Goal: Task Accomplishment & Management: Manage account settings

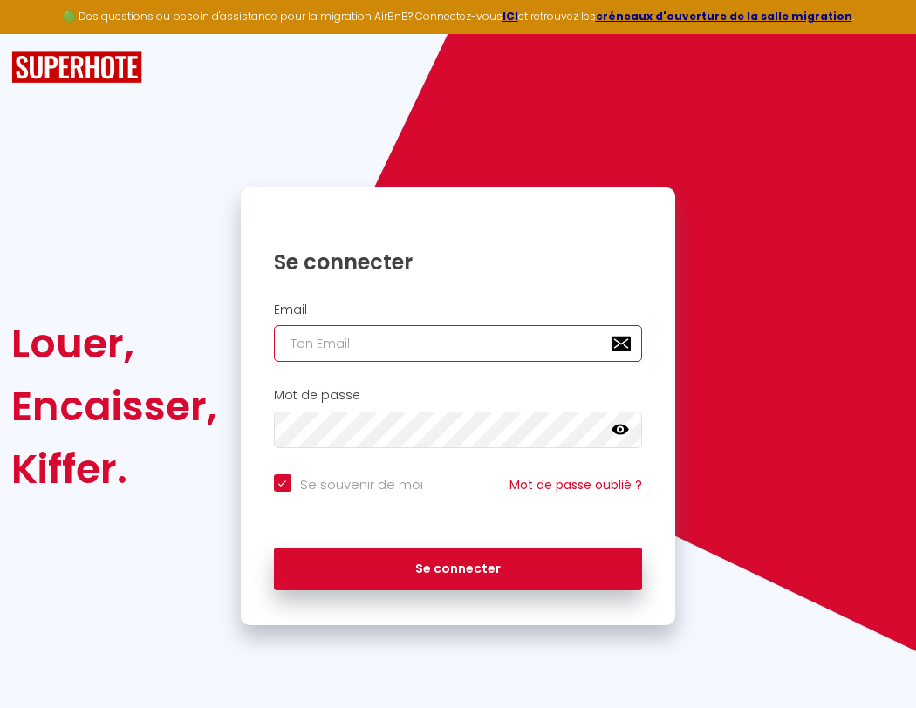
type input "l"
checkbox input "true"
type input "le"
checkbox input "true"
type input "les"
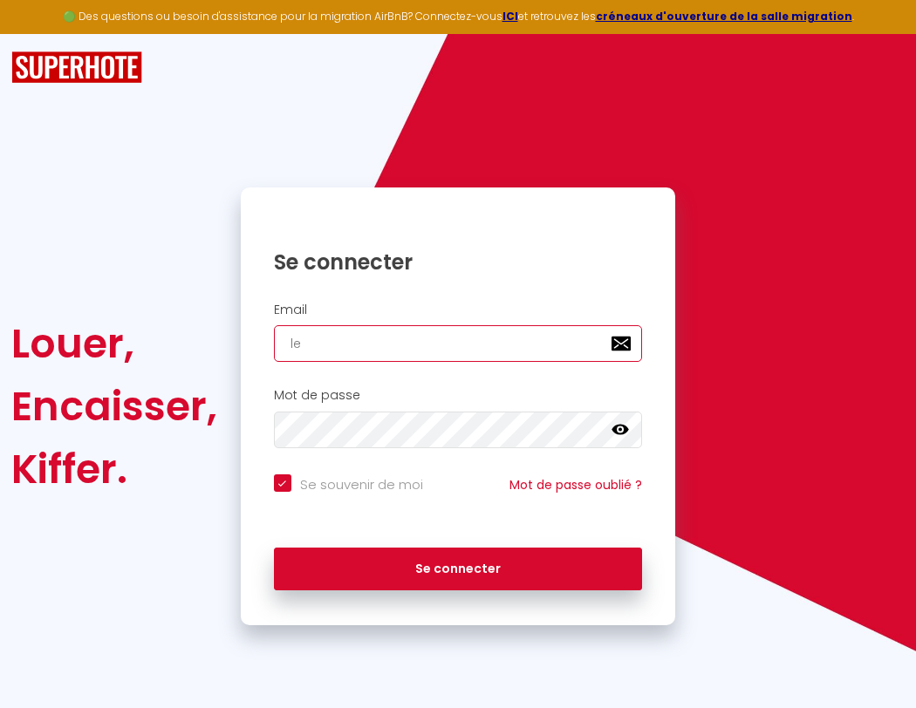
checkbox input "true"
type input "lesp"
checkbox input "true"
type input "lespa"
checkbox input "true"
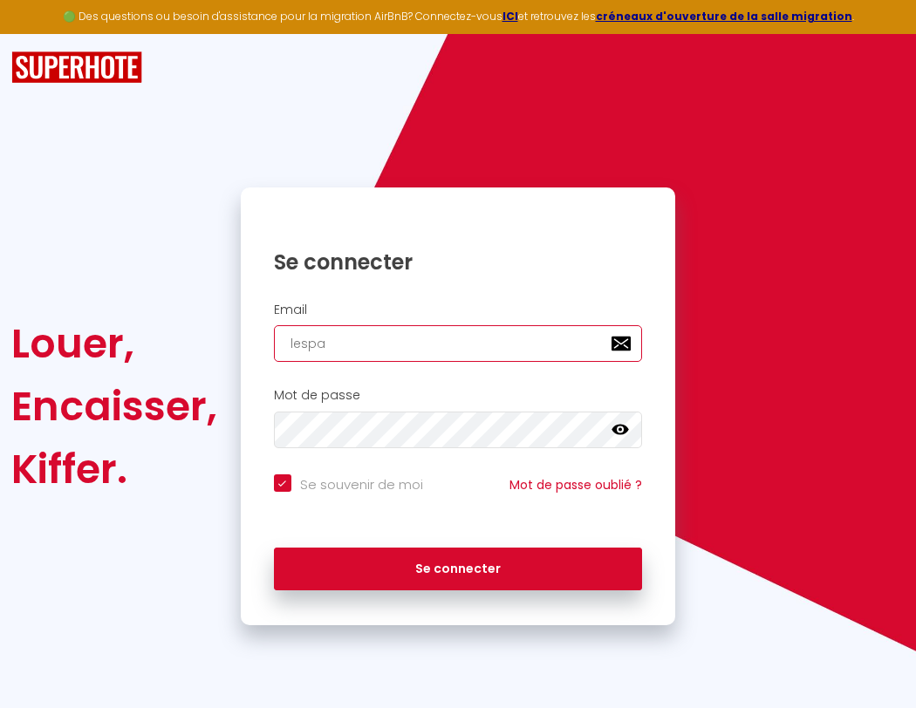
type input "lespac"
checkbox input "true"
type input "l"
checkbox input "true"
type input "lespace"
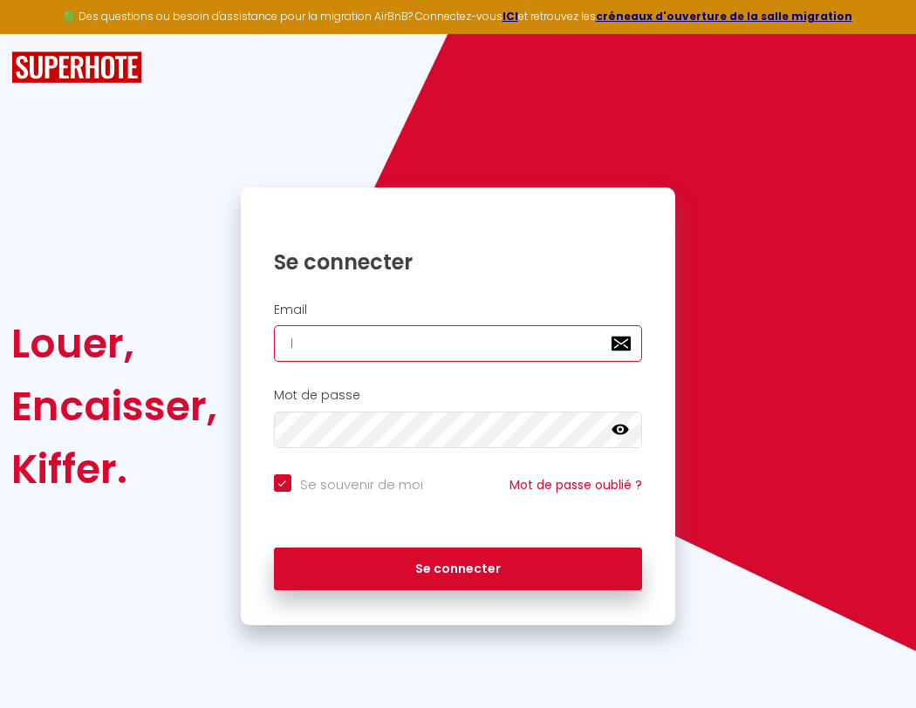
checkbox input "true"
type input "le"
checkbox input "true"
type input "lespaced"
checkbox input "true"
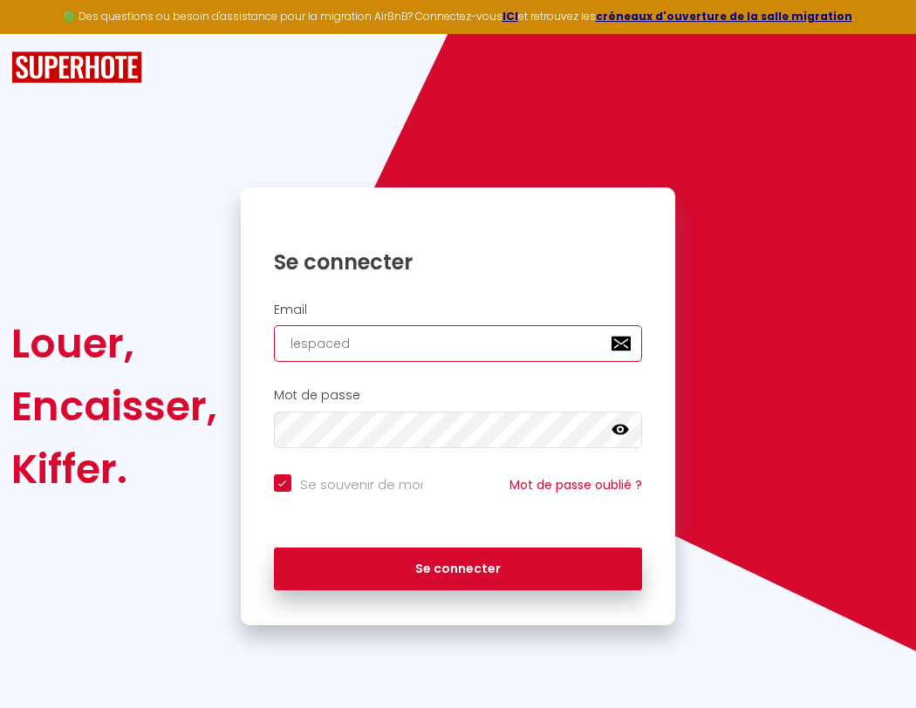
type input "les"
checkbox input "true"
type input "lespacede"
checkbox input "true"
type input "lesp"
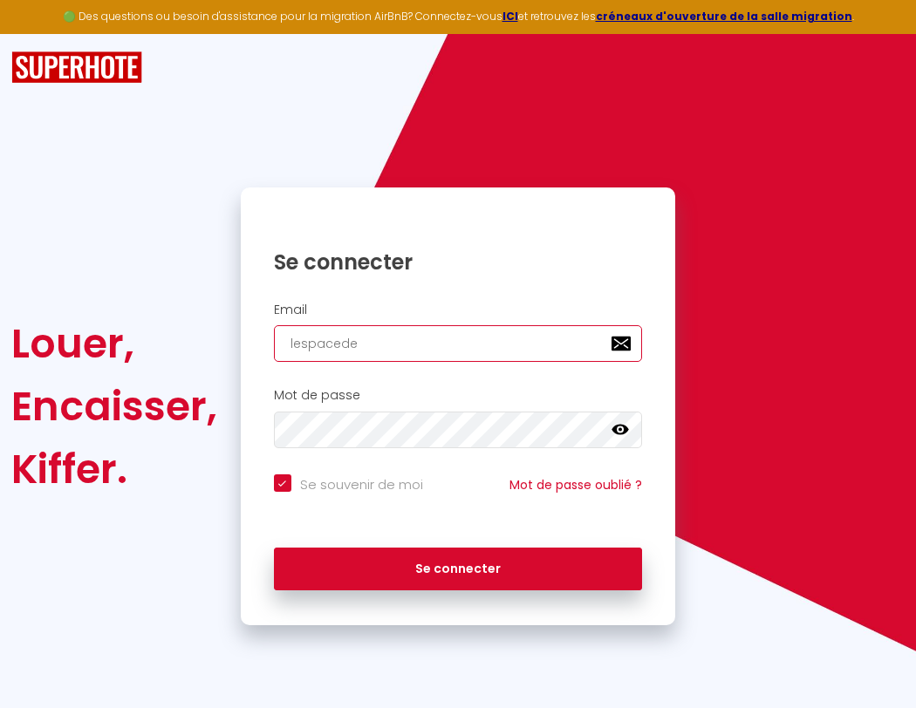
checkbox input "true"
type input "lespacedet"
checkbox input "true"
type input "lespa"
checkbox input "true"
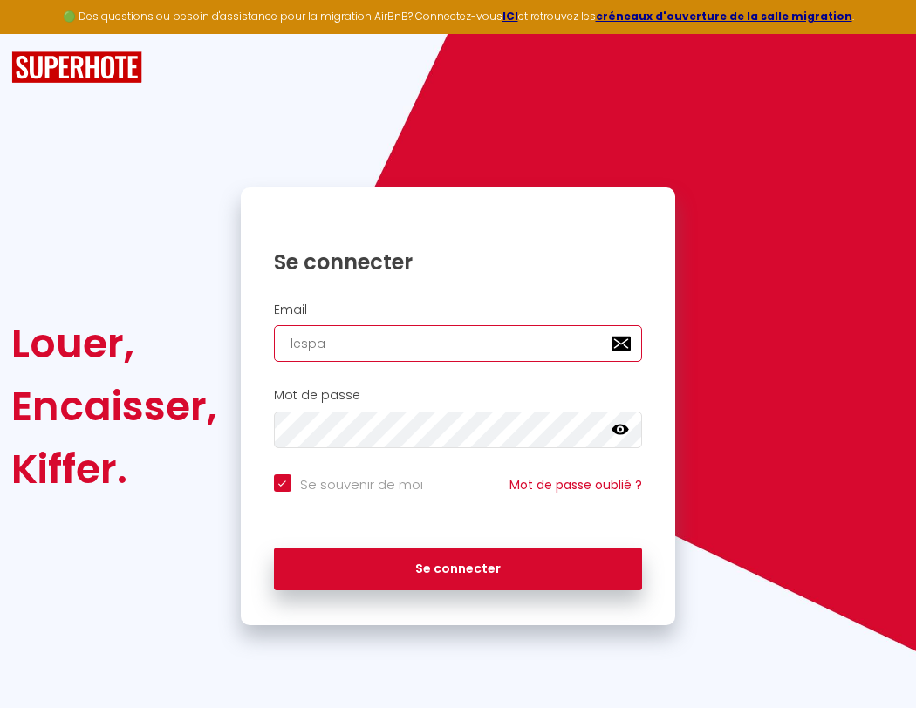
type input "lespacedete"
checkbox input "true"
type input "lespac"
checkbox input "true"
type input "l"
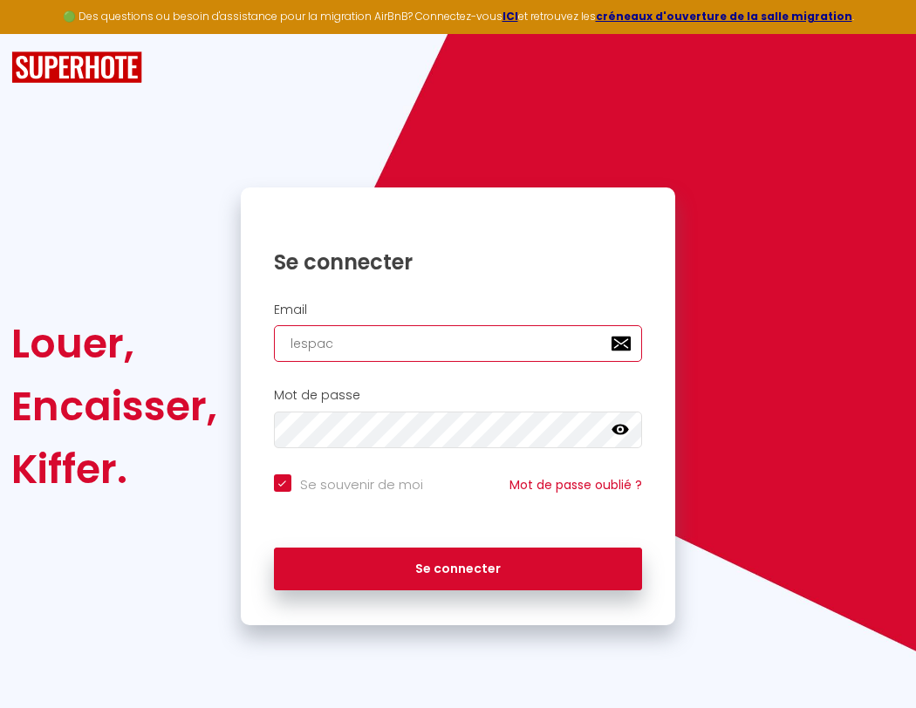
checkbox input "true"
type input "lespace"
checkbox input "true"
type input "lespacedetent"
checkbox input "true"
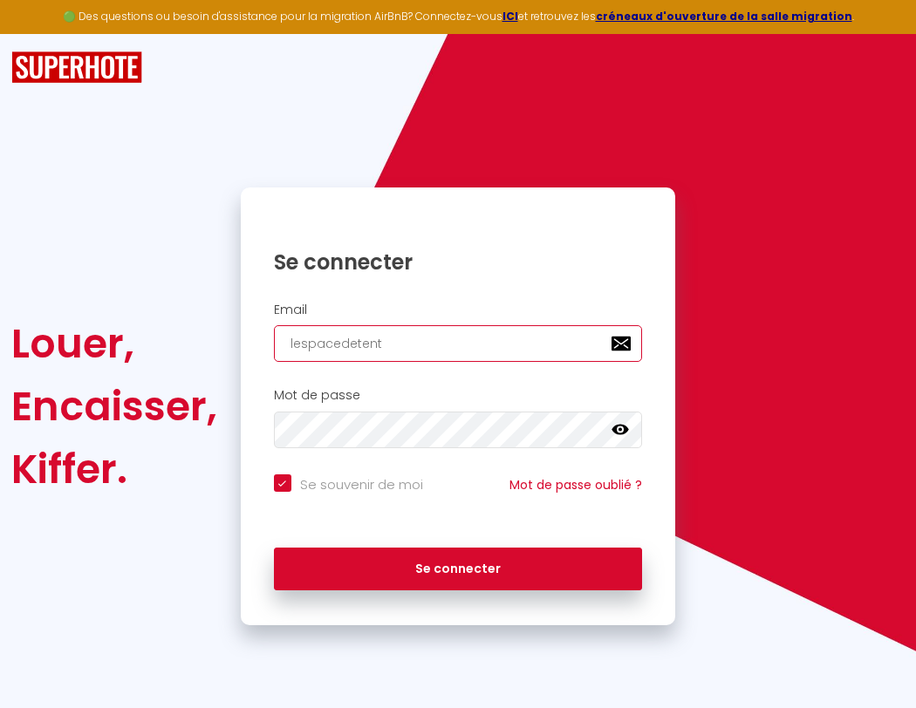
type input "lespaced"
checkbox input "true"
type input "lespacedetente"
checkbox input "true"
type input "lespacede"
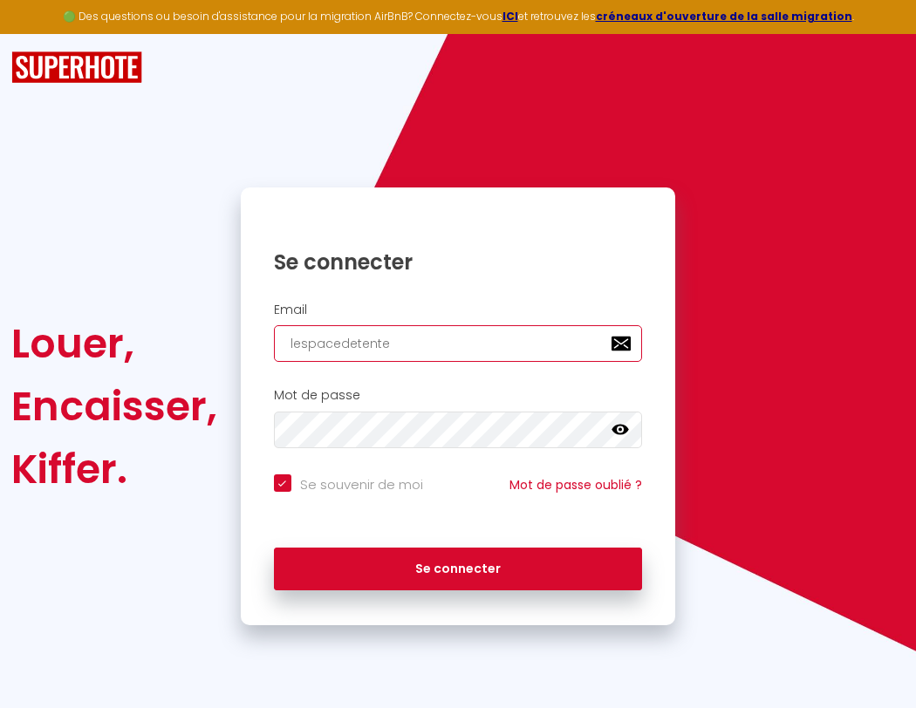
checkbox input "true"
type input "lespacedetente@"
checkbox input "true"
type input "lespacedet"
checkbox input "true"
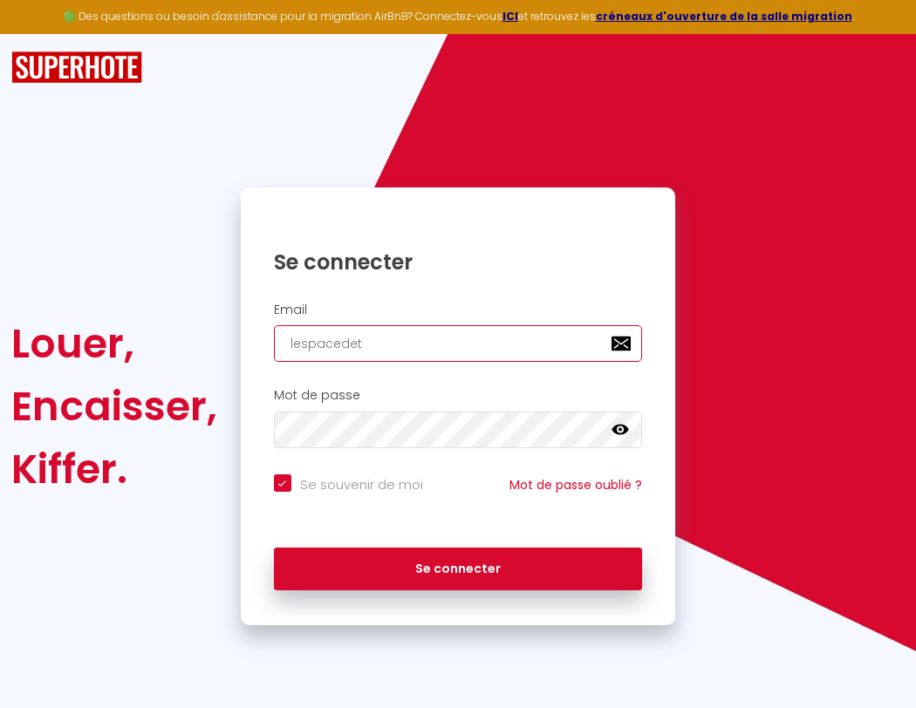
type input "lespacedetente@g"
checkbox input "true"
type input "lespacedete"
checkbox input "true"
type input "lespacedetente@gm"
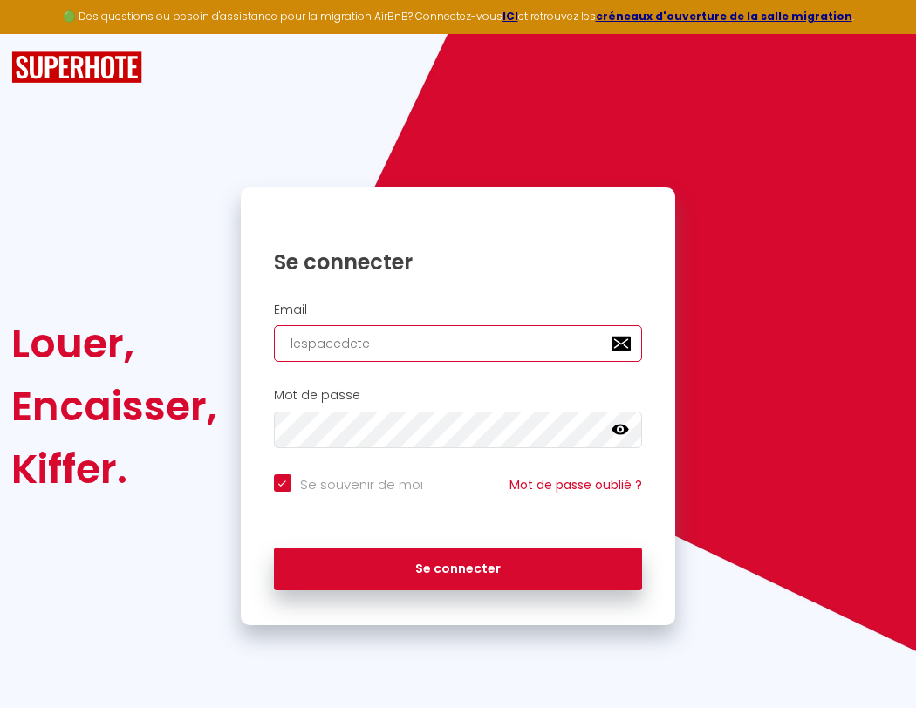
checkbox input "true"
